Goal: Task Accomplishment & Management: Complete application form

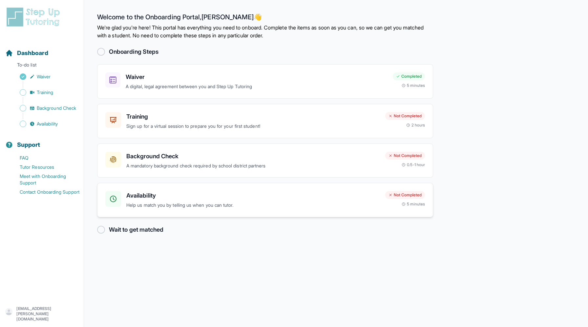
click at [305, 203] on p "Help us match you by telling us when you can tutor." at bounding box center [253, 206] width 254 height 8
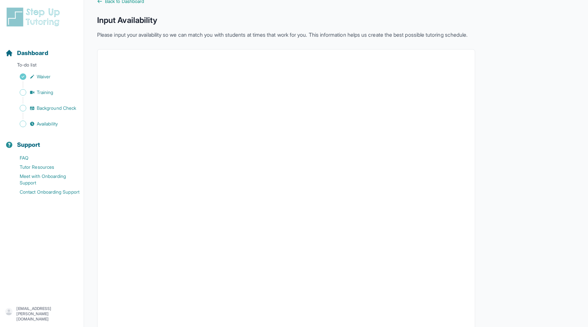
scroll to position [54, 0]
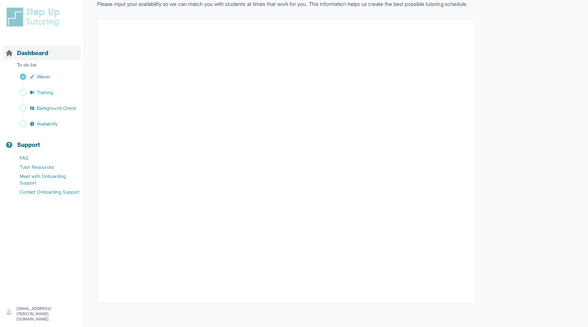
click at [31, 54] on span "Dashboard" at bounding box center [32, 53] width 31 height 9
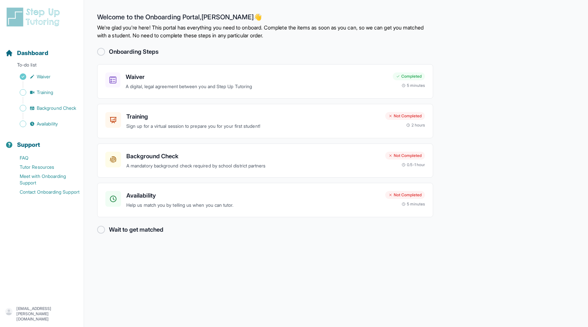
click at [284, 243] on main "Welcome to the Onboarding Portal, Elliot 👋 We're glad you're here! This portal …" at bounding box center [336, 163] width 504 height 327
click at [287, 168] on p "A mandatory background check required by school district partners" at bounding box center [253, 166] width 254 height 8
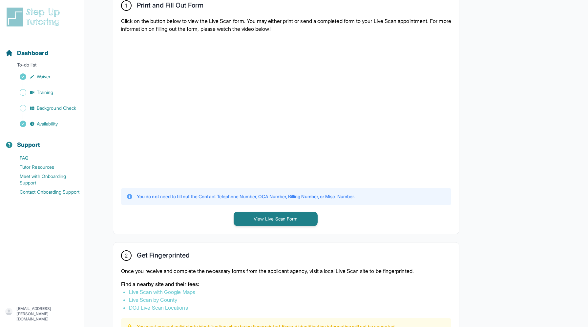
scroll to position [153, 0]
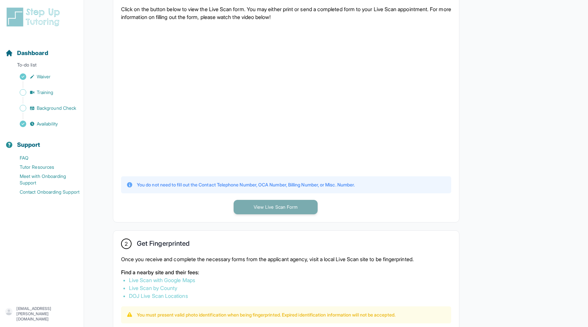
click at [307, 206] on button "View Live Scan Form" at bounding box center [276, 207] width 84 height 14
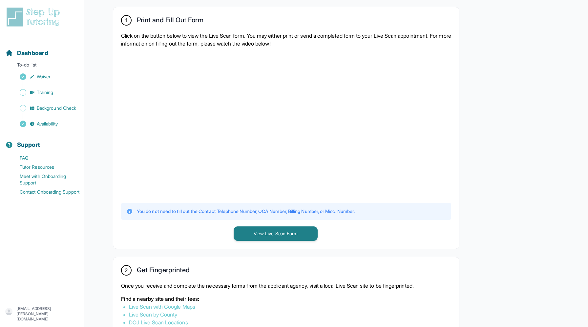
scroll to position [126, 0]
click at [372, 150] on div at bounding box center [286, 125] width 330 height 144
click at [420, 164] on div at bounding box center [286, 125] width 330 height 144
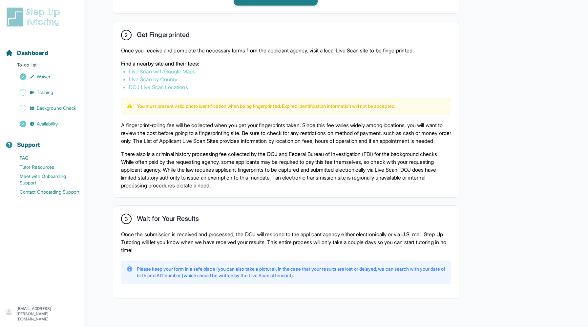
scroll to position [380, 0]
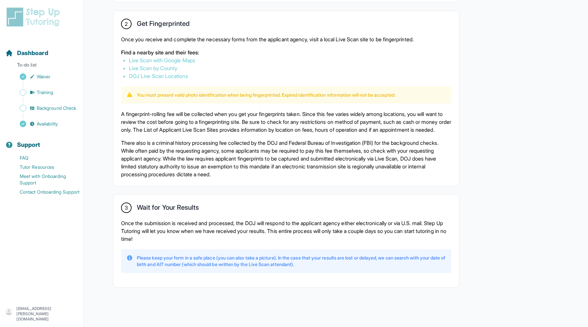
click at [168, 65] on link "Live Scan by County" at bounding box center [153, 68] width 48 height 7
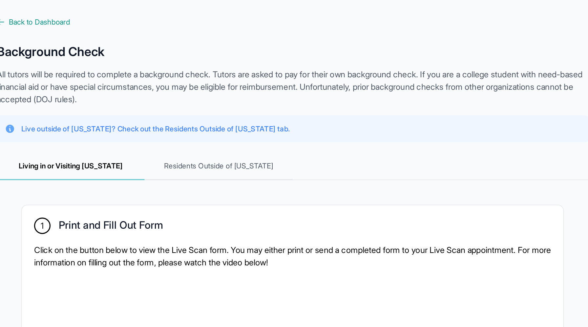
scroll to position [0, 0]
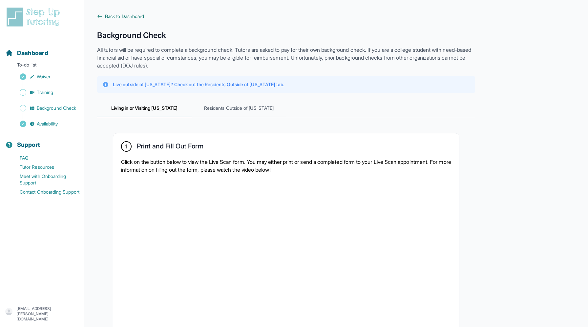
click at [110, 17] on span "Back to Dashboard" at bounding box center [124, 16] width 39 height 7
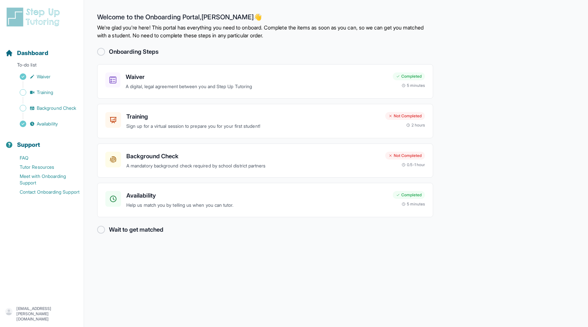
click at [345, 237] on main "Welcome to the Onboarding Portal, Elliot 👋 We're glad you're here! This portal …" at bounding box center [336, 163] width 504 height 327
click at [261, 125] on p "Sign up for a virtual session to prepare you for your first student!" at bounding box center [253, 127] width 254 height 8
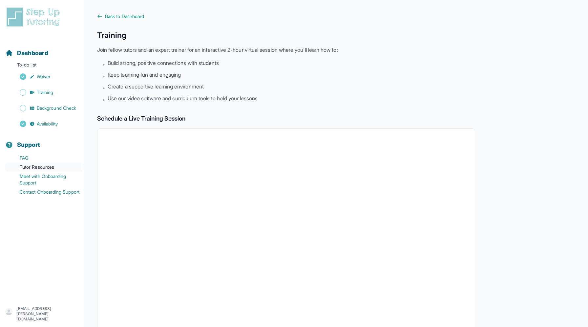
click at [51, 167] on link "Tutor Resources" at bounding box center [44, 167] width 78 height 9
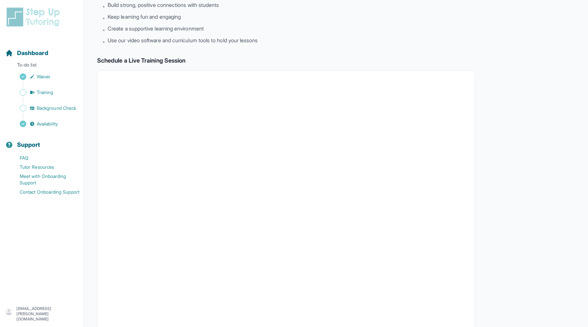
scroll to position [135, 0]
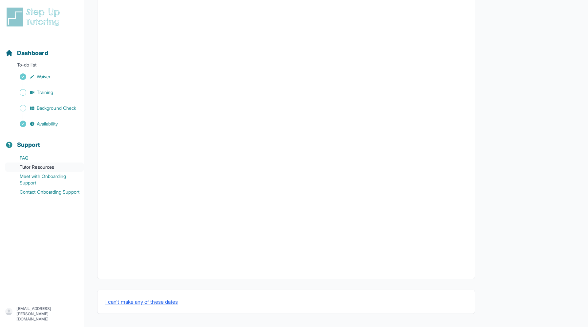
click at [48, 169] on link "Tutor Resources" at bounding box center [44, 167] width 78 height 9
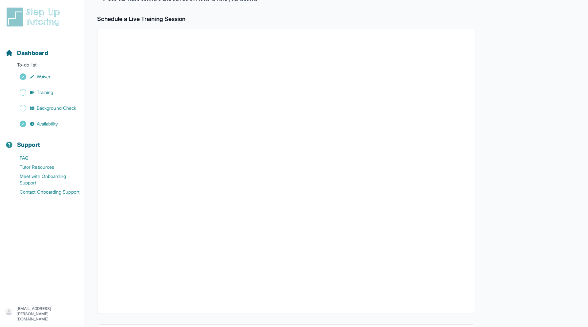
scroll to position [0, 0]
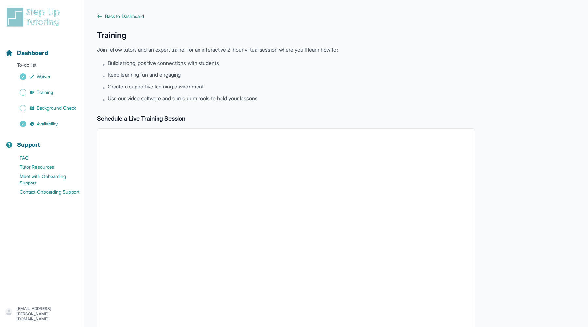
click at [107, 18] on span "Back to Dashboard" at bounding box center [124, 16] width 39 height 7
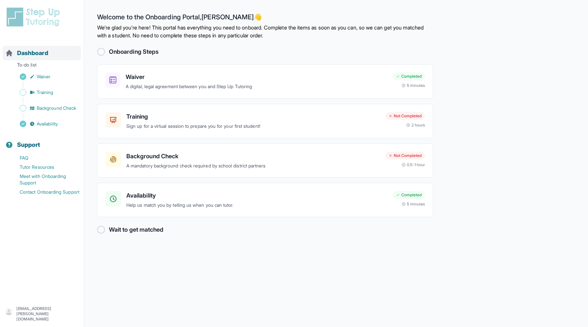
click at [67, 47] on div "Dashboard" at bounding box center [42, 53] width 78 height 14
click at [236, 158] on h3 "Background Check" at bounding box center [253, 156] width 254 height 9
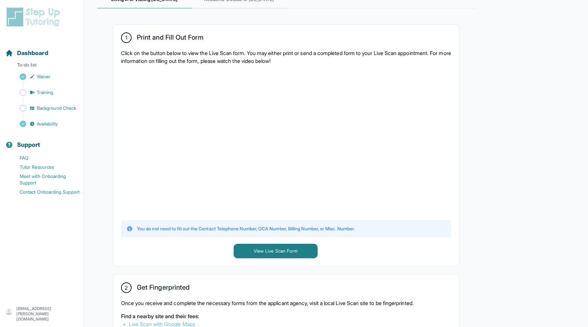
scroll to position [113, 0]
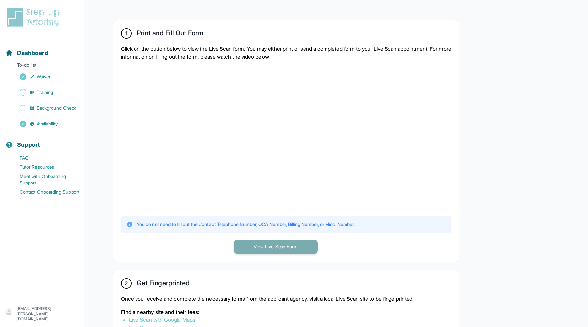
click at [280, 249] on button "View Live Scan Form" at bounding box center [276, 247] width 84 height 14
